Goal: Task Accomplishment & Management: Use online tool/utility

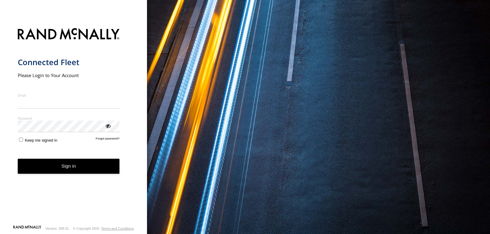
type input "**********"
click at [75, 173] on button "Sign in" at bounding box center [69, 166] width 102 height 15
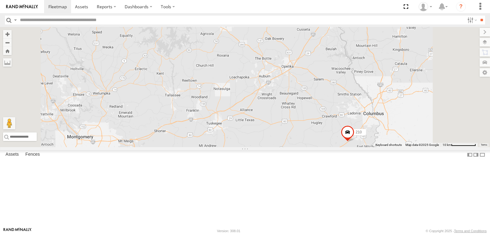
scroll to position [367, 0]
click at [0, 0] on span at bounding box center [0, 0] width 0 height 0
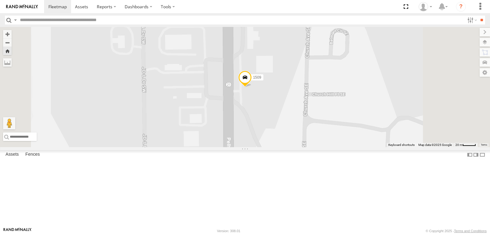
click at [252, 87] on span at bounding box center [244, 79] width 13 height 17
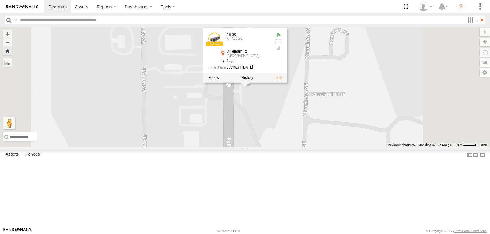
scroll to position [306, 0]
click at [0, 0] on span at bounding box center [0, 0] width 0 height 0
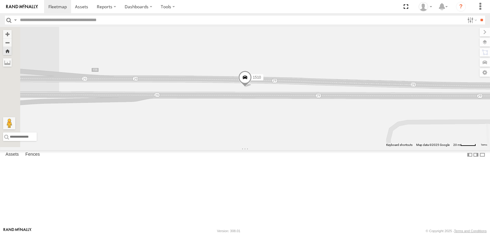
click at [252, 87] on span at bounding box center [244, 78] width 13 height 17
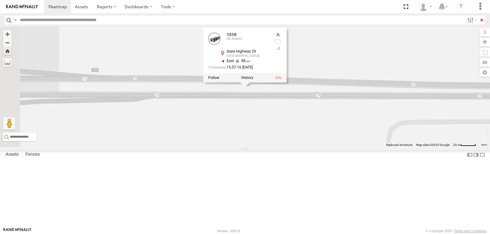
click at [291, 60] on div "1510 1510 All Assets State Highway 29 Marathon City 44.94436 , -89.83539 East 5…" at bounding box center [245, 87] width 490 height 120
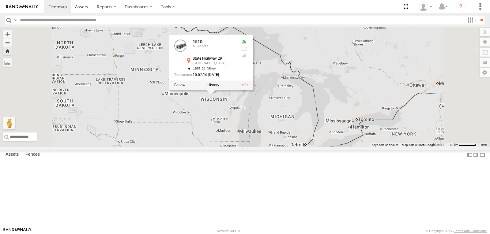
click at [175, 72] on div "1510 1510 All Assets State Highway 29 Marathon City 44.94436 , -89.83539 East 5…" at bounding box center [245, 87] width 490 height 120
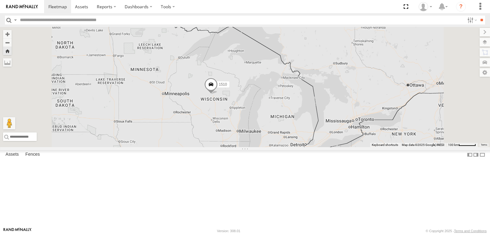
scroll to position [367, 0]
click at [0, 0] on span at bounding box center [0, 0] width 0 height 0
